Goal: Information Seeking & Learning: Learn about a topic

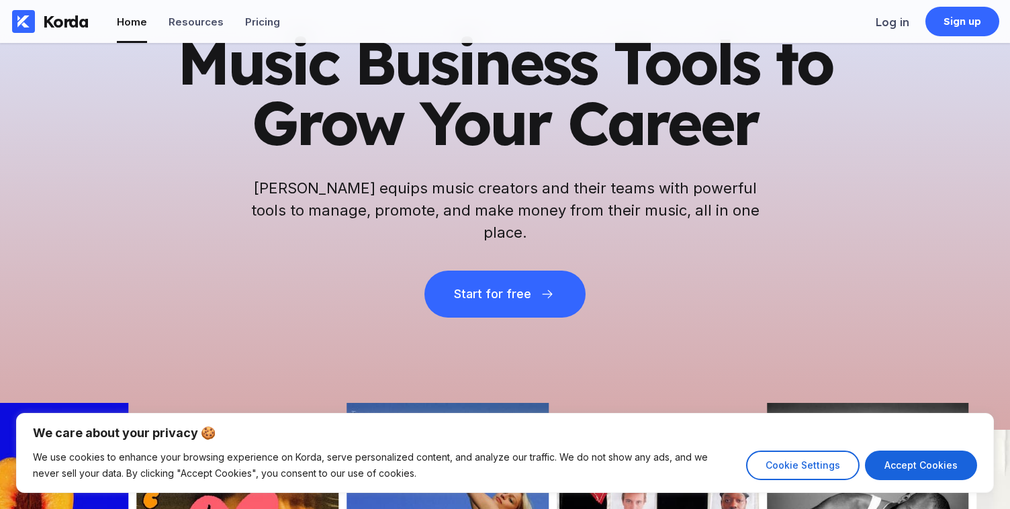
scroll to position [61, 0]
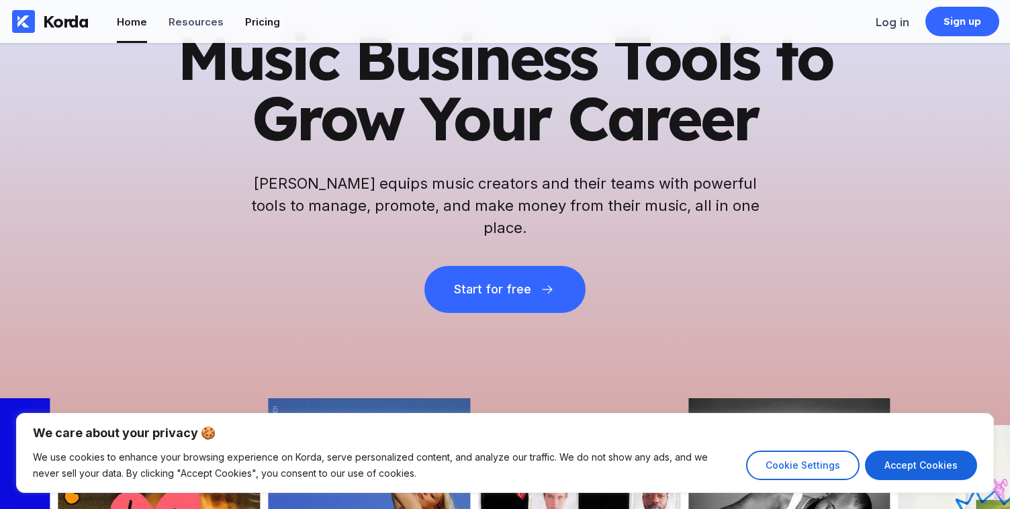
click at [258, 17] on div "Pricing" at bounding box center [262, 21] width 35 height 13
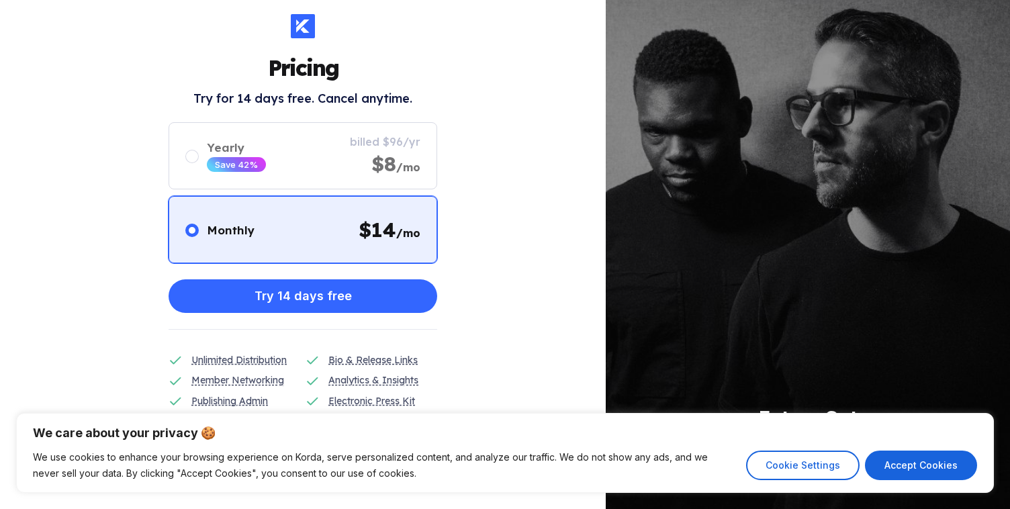
scroll to position [23, 0]
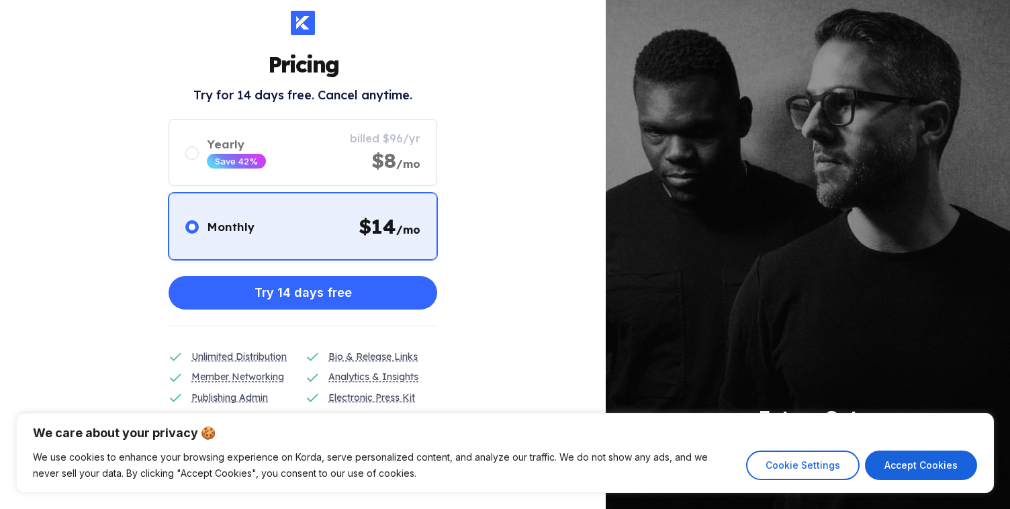
click at [640, 412] on div "We care about your privacy 🍪 We use cookies to enhance your browsing experience…" at bounding box center [505, 453] width 1010 height 112
click at [641, 438] on p "We care about your privacy 🍪" at bounding box center [505, 433] width 944 height 16
click at [935, 461] on button "Accept Cookies" at bounding box center [921, 466] width 112 height 30
checkbox input "true"
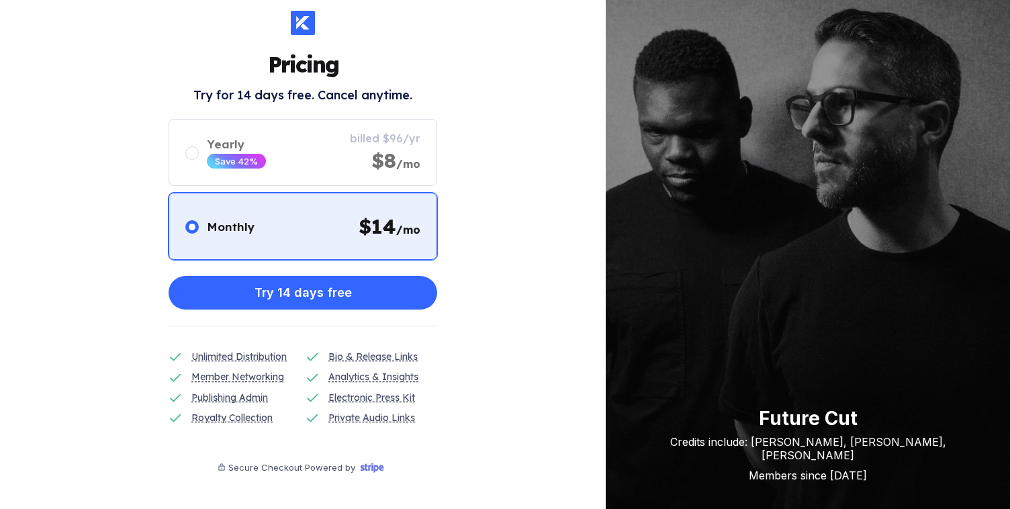
click at [475, 364] on div "Pricing Try for 14 days free. Cancel anytime. Monthly $ 14 /mo Yearly Save 42% …" at bounding box center [303, 254] width 606 height 509
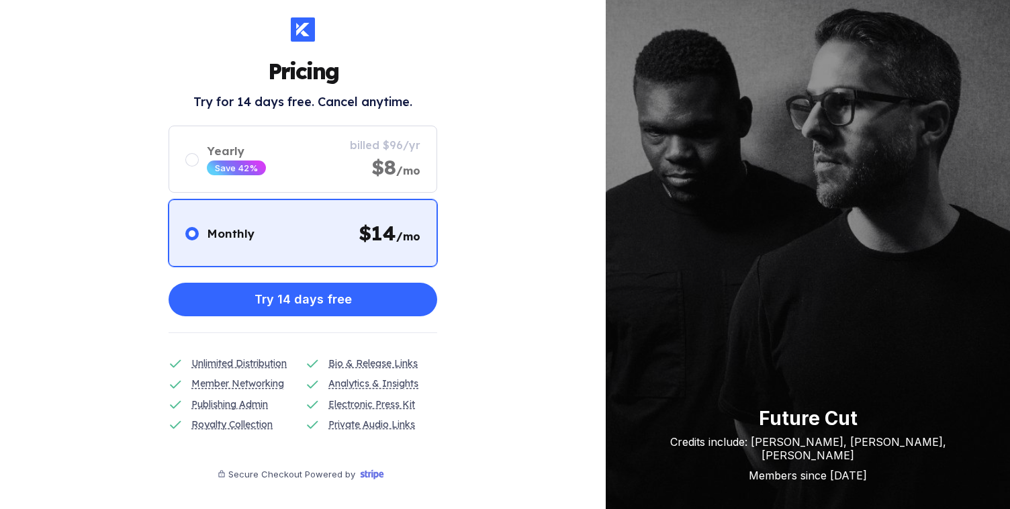
scroll to position [0, 0]
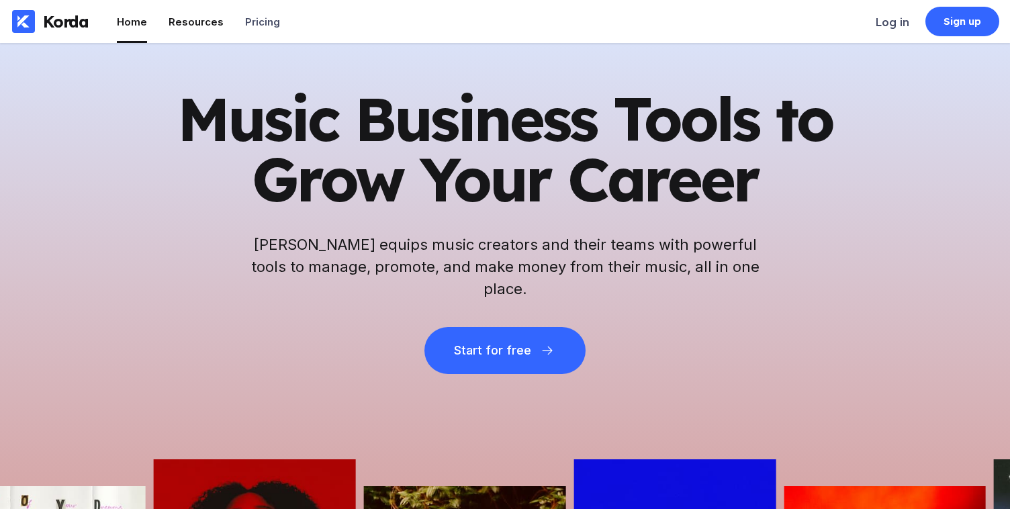
click at [183, 21] on div "Resources" at bounding box center [196, 21] width 55 height 13
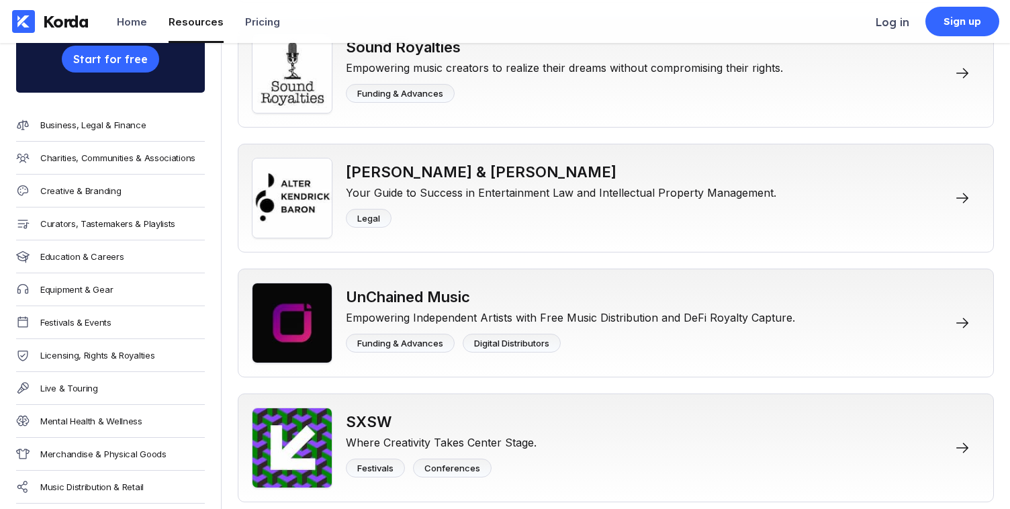
scroll to position [5819, 0]
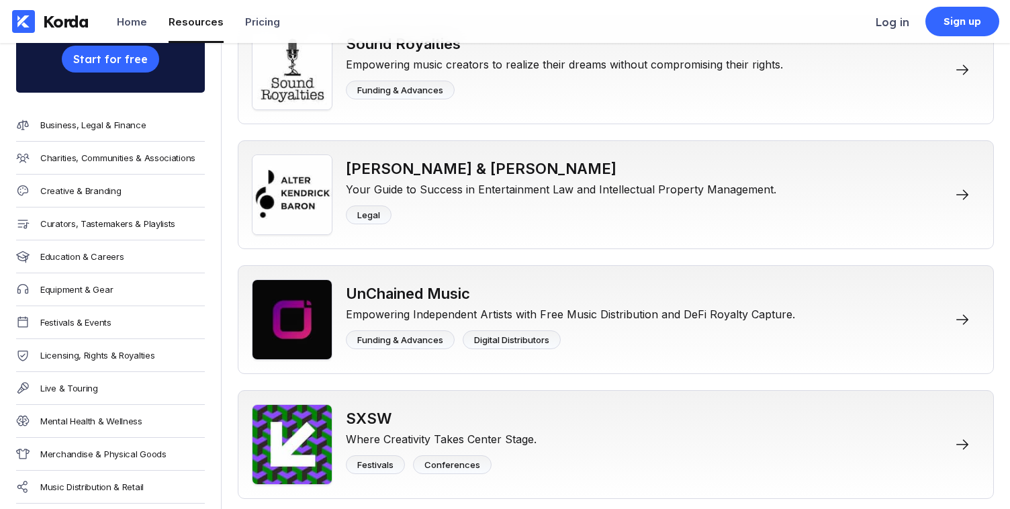
click at [533, 321] on div "Empowering Independent Artists with Free Music Distribution and DeFi Royalty Ca…" at bounding box center [570, 311] width 449 height 19
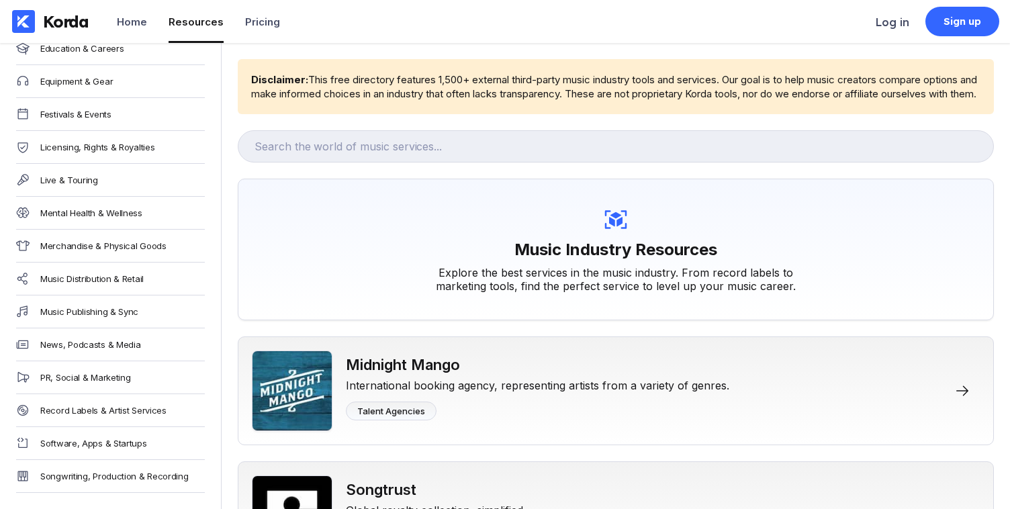
click at [63, 17] on div "Korda" at bounding box center [66, 21] width 46 height 20
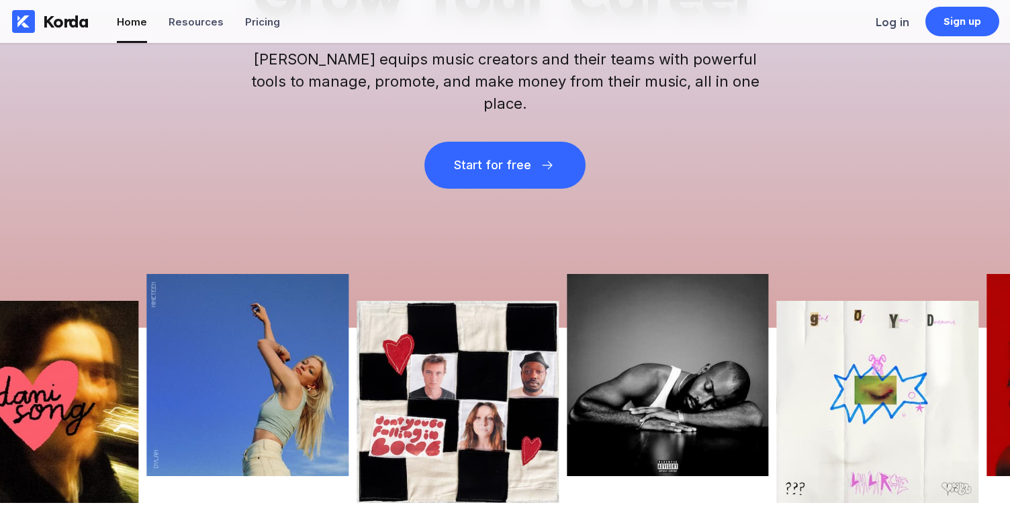
scroll to position [196, 0]
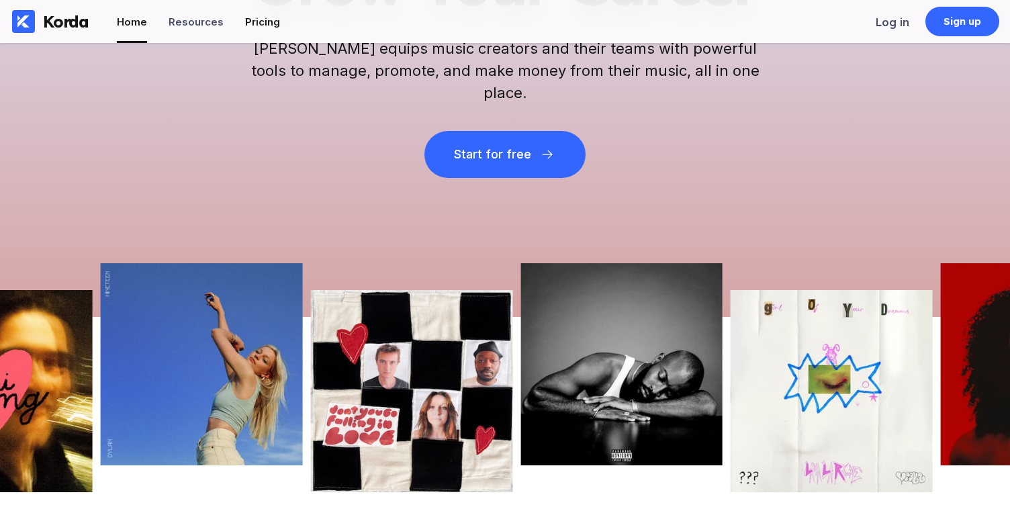
click at [257, 22] on div "Pricing" at bounding box center [262, 21] width 35 height 13
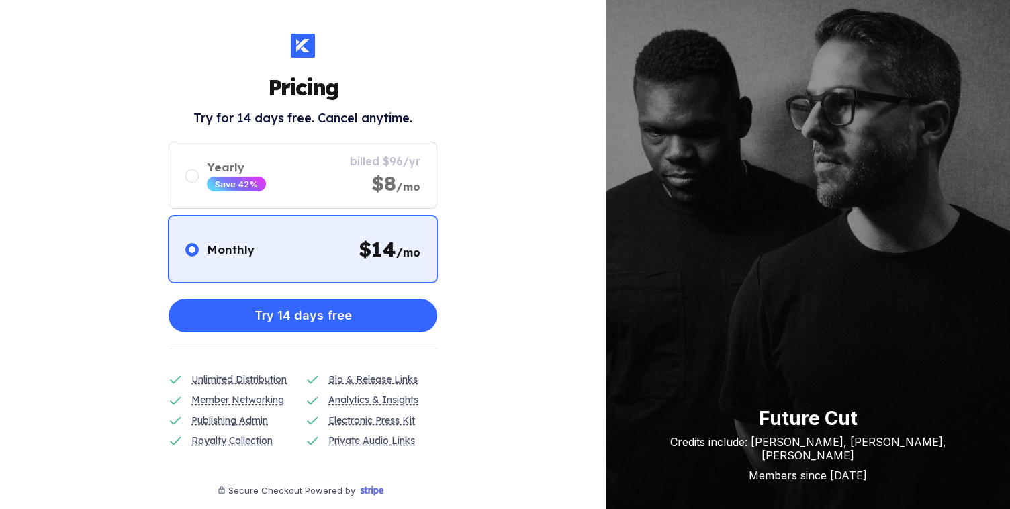
scroll to position [196, 0]
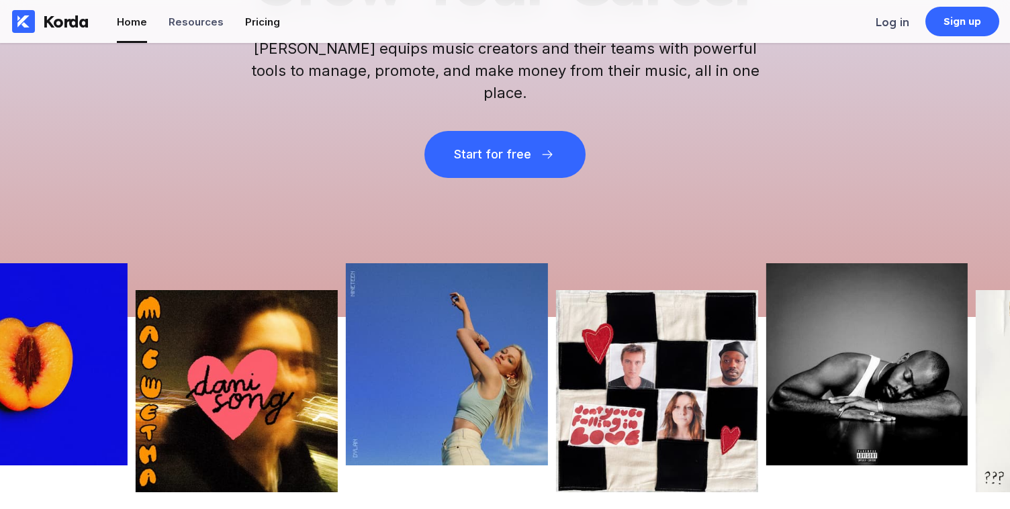
click at [263, 16] on div "Pricing" at bounding box center [262, 21] width 35 height 13
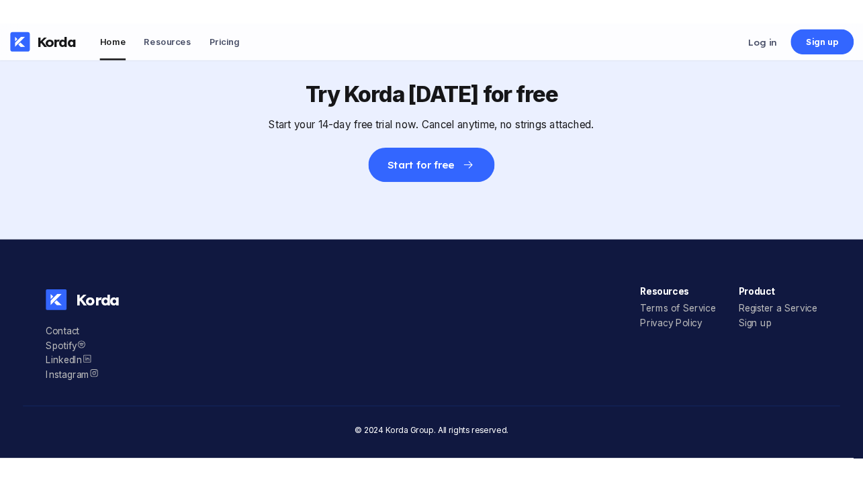
scroll to position [4210, 0]
